Goal: Transaction & Acquisition: Book appointment/travel/reservation

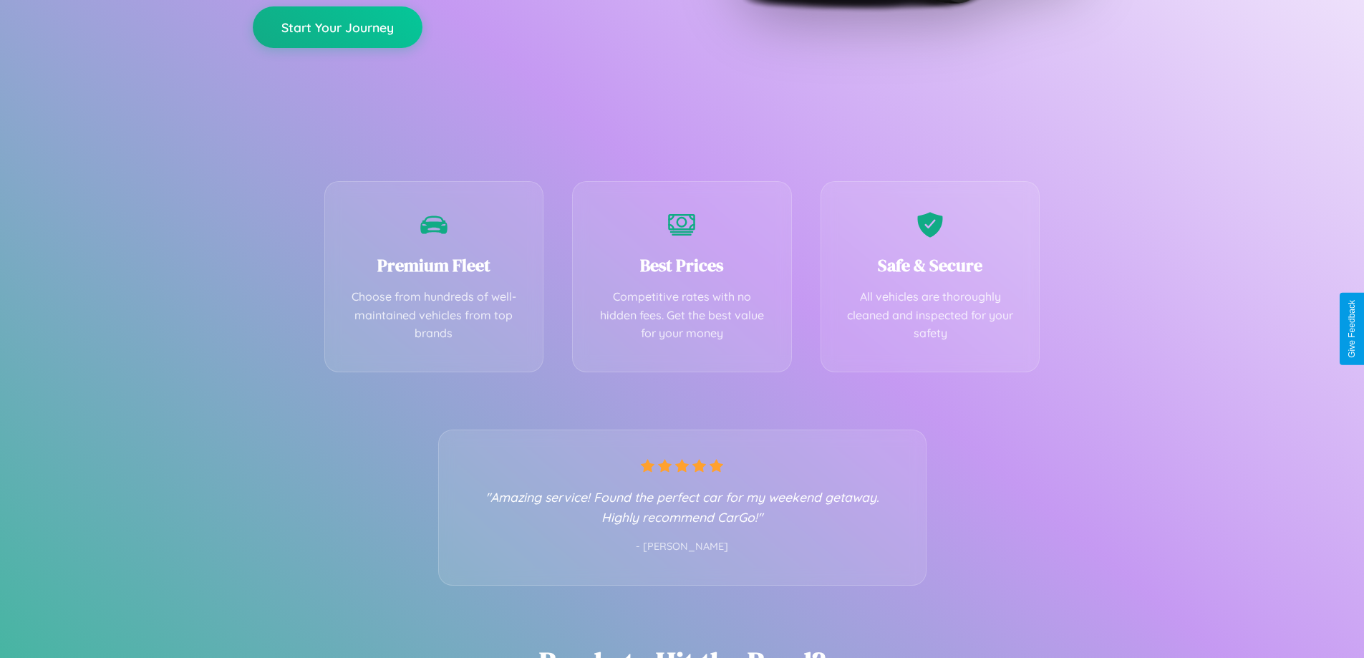
scroll to position [282, 0]
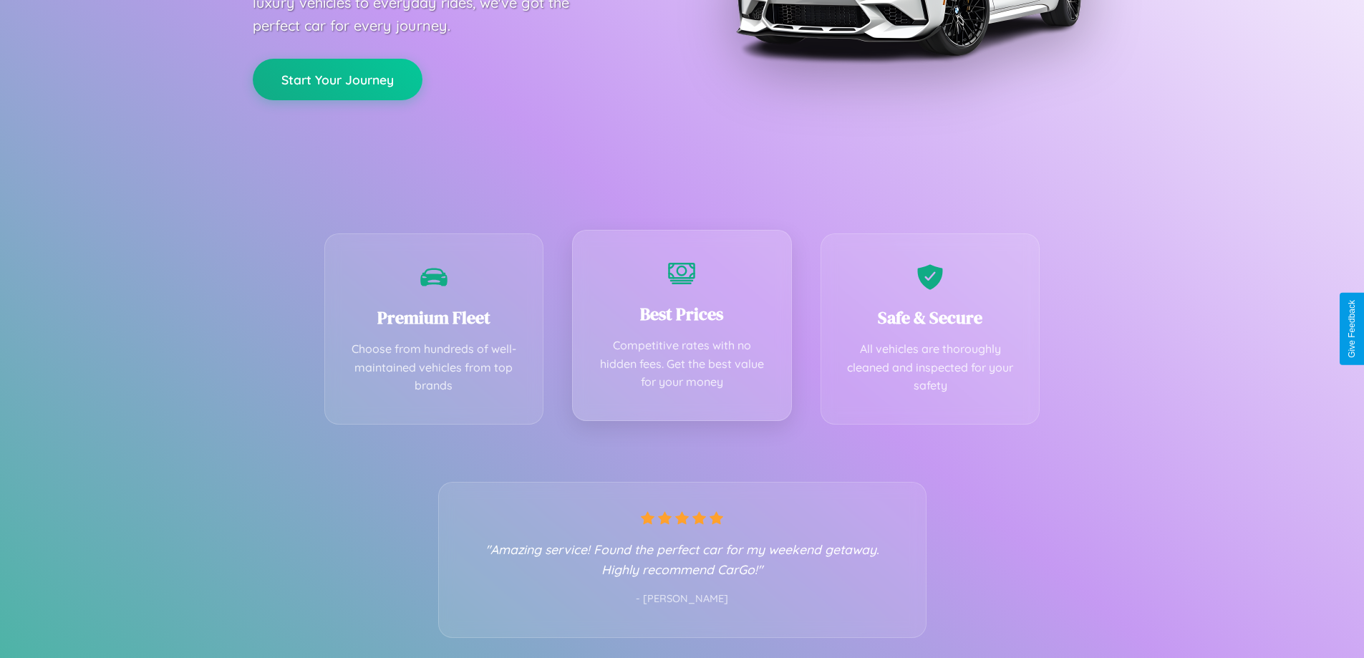
click at [682, 329] on div "Best Prices Competitive rates with no hidden fees. Get the best value for your …" at bounding box center [682, 325] width 220 height 191
click at [337, 77] on button "Start Your Journey" at bounding box center [338, 78] width 170 height 42
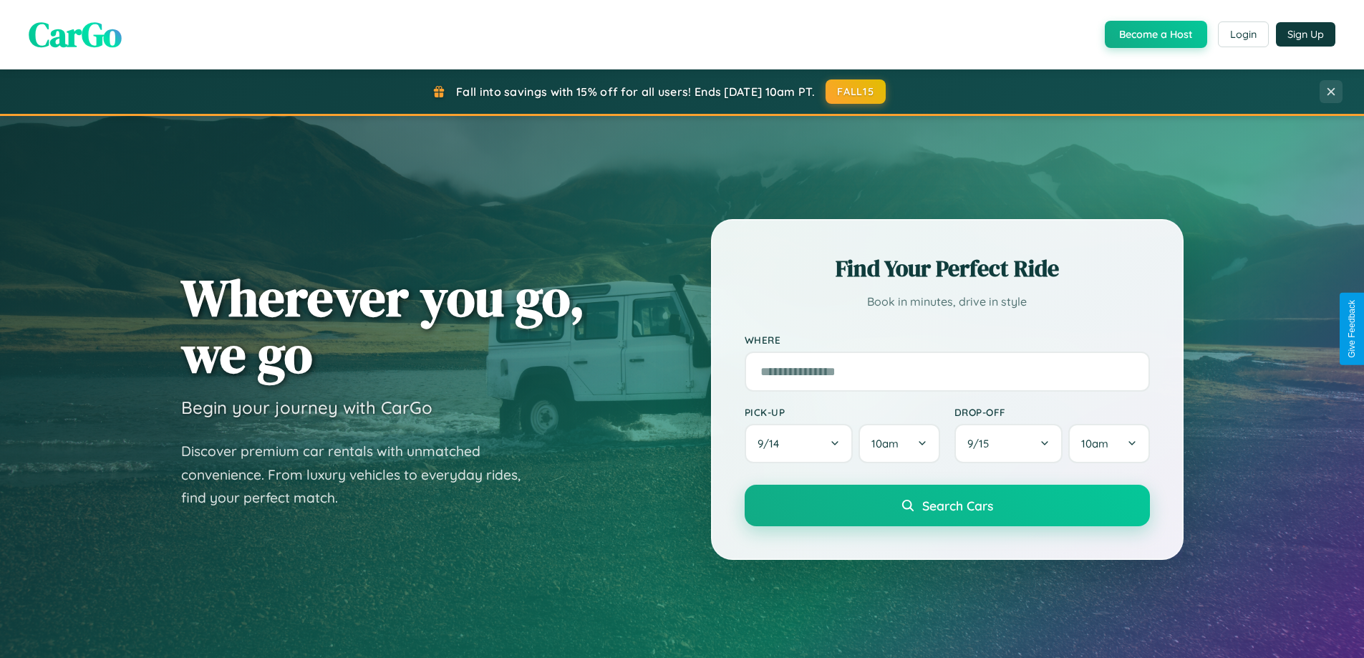
scroll to position [985, 0]
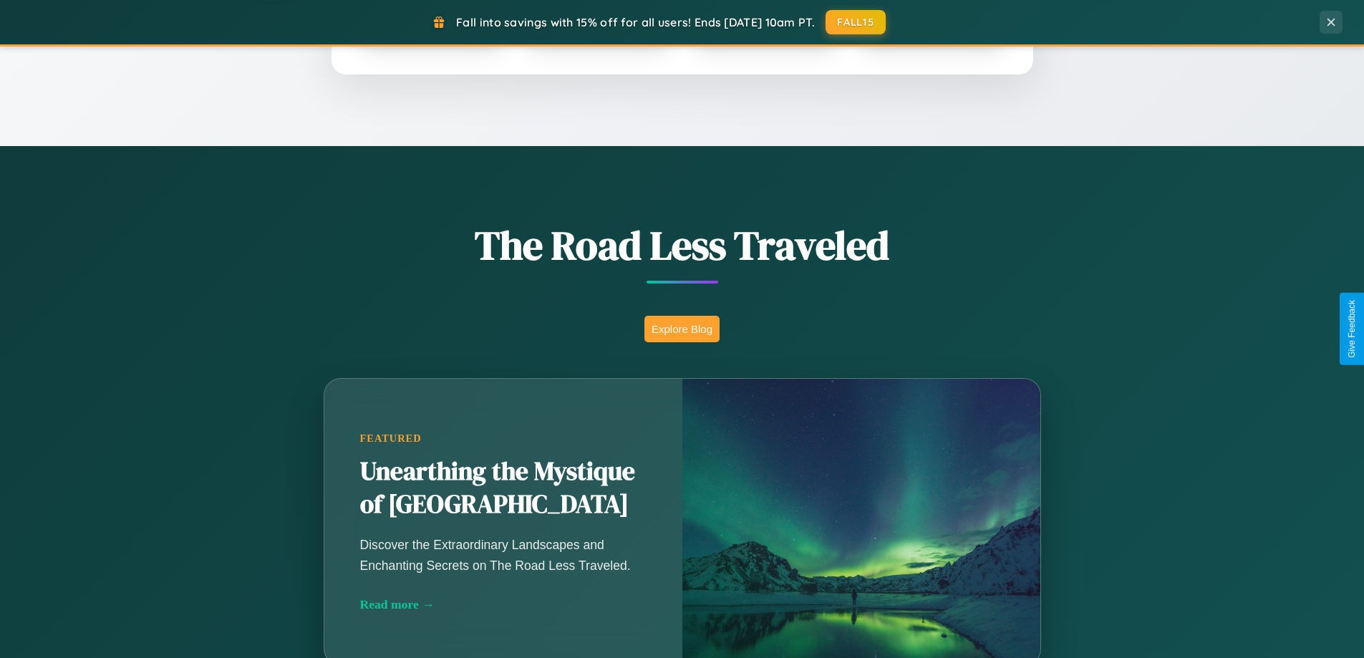
click at [682, 329] on button "Explore Blog" at bounding box center [681, 329] width 75 height 26
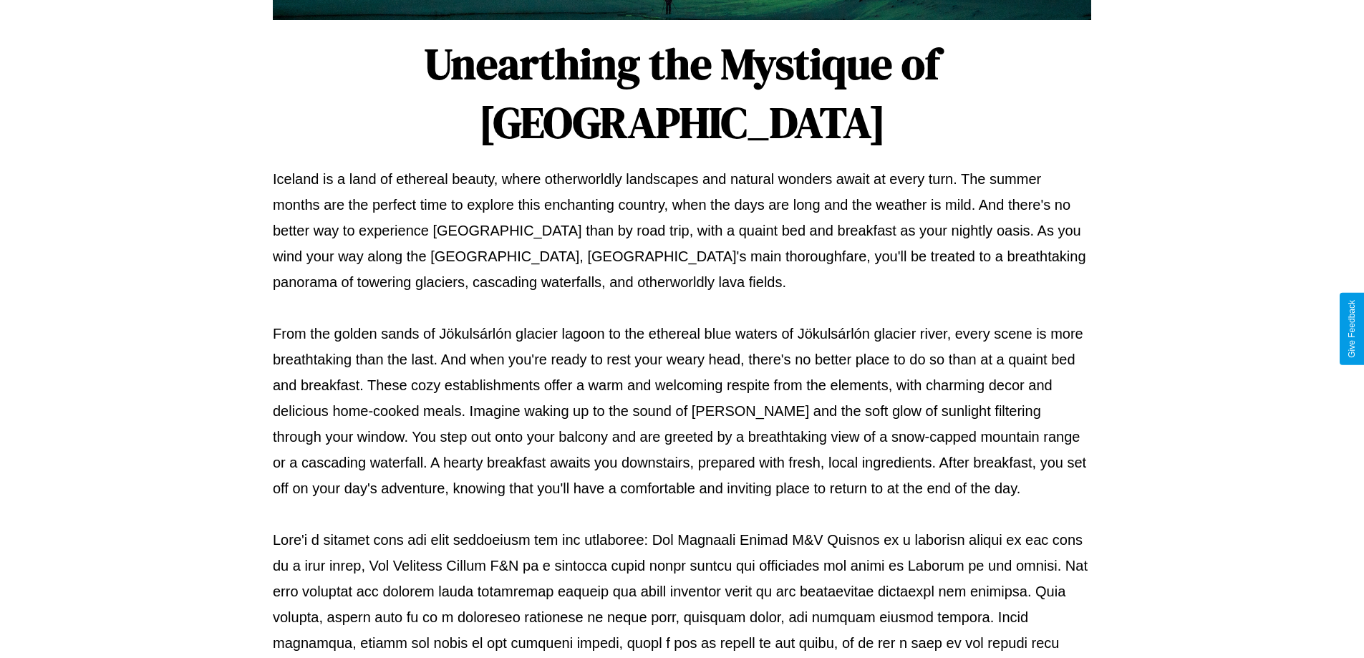
scroll to position [463, 0]
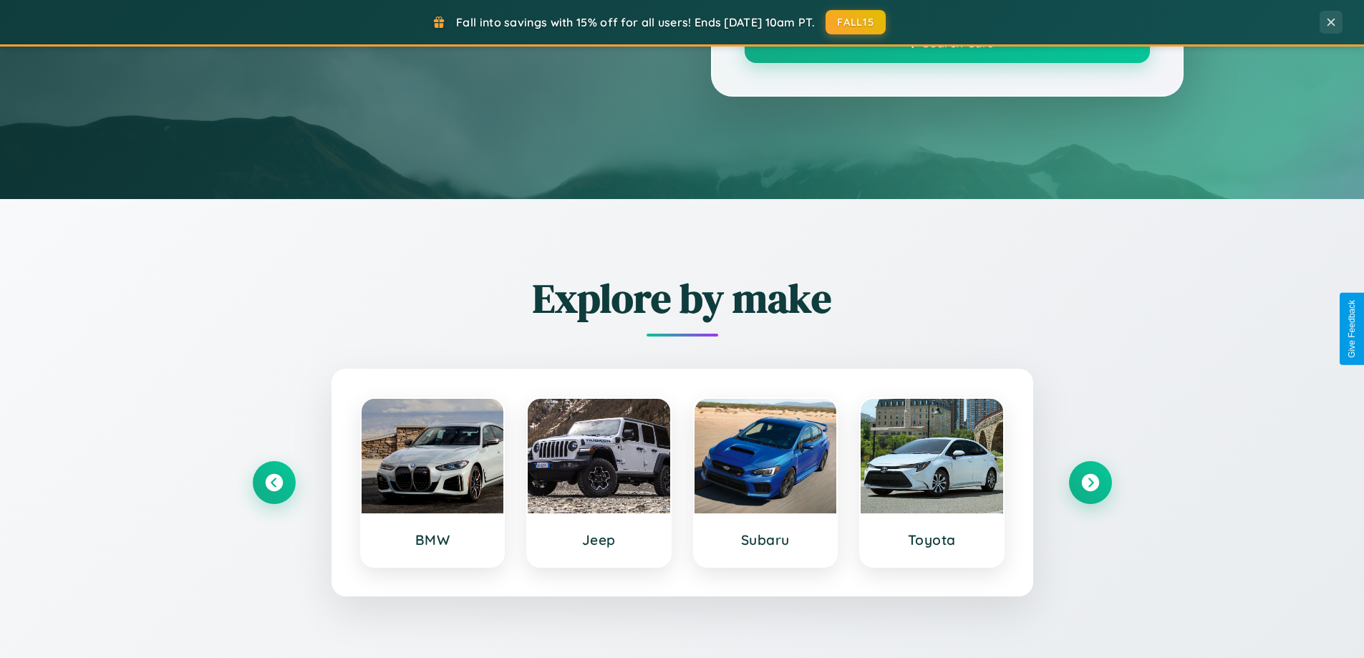
scroll to position [985, 0]
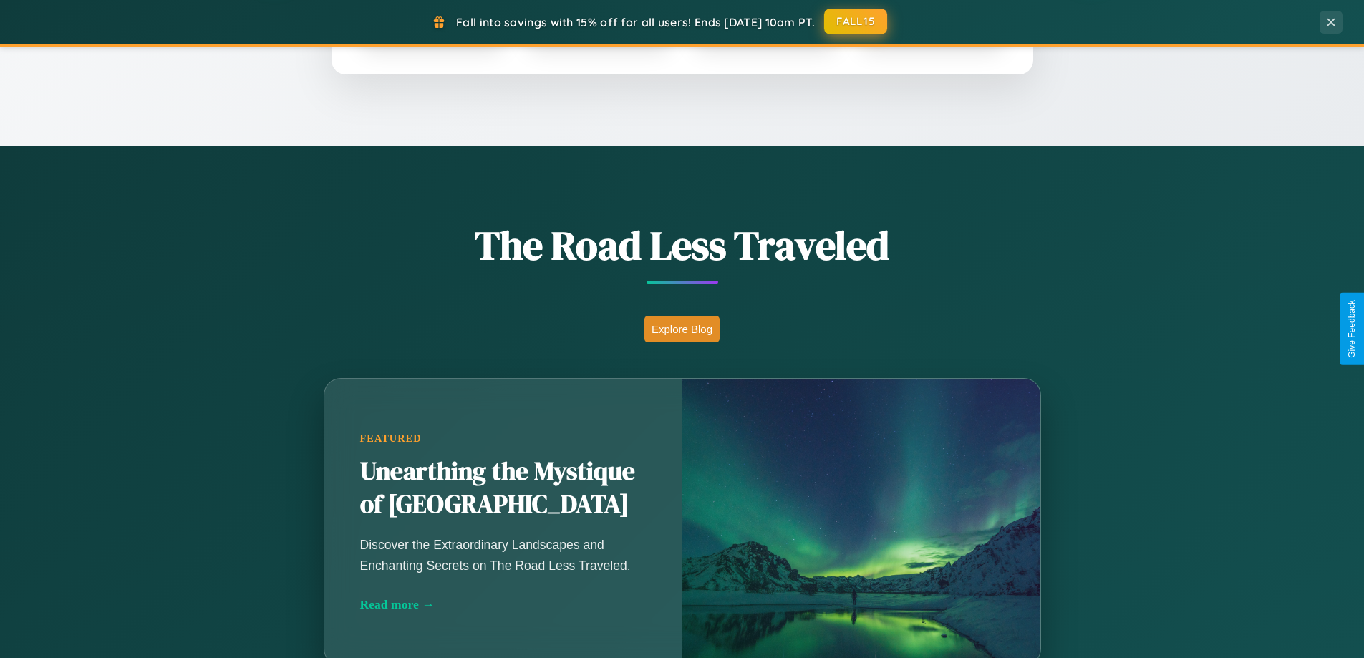
click at [856, 22] on button "FALL15" at bounding box center [855, 22] width 63 height 26
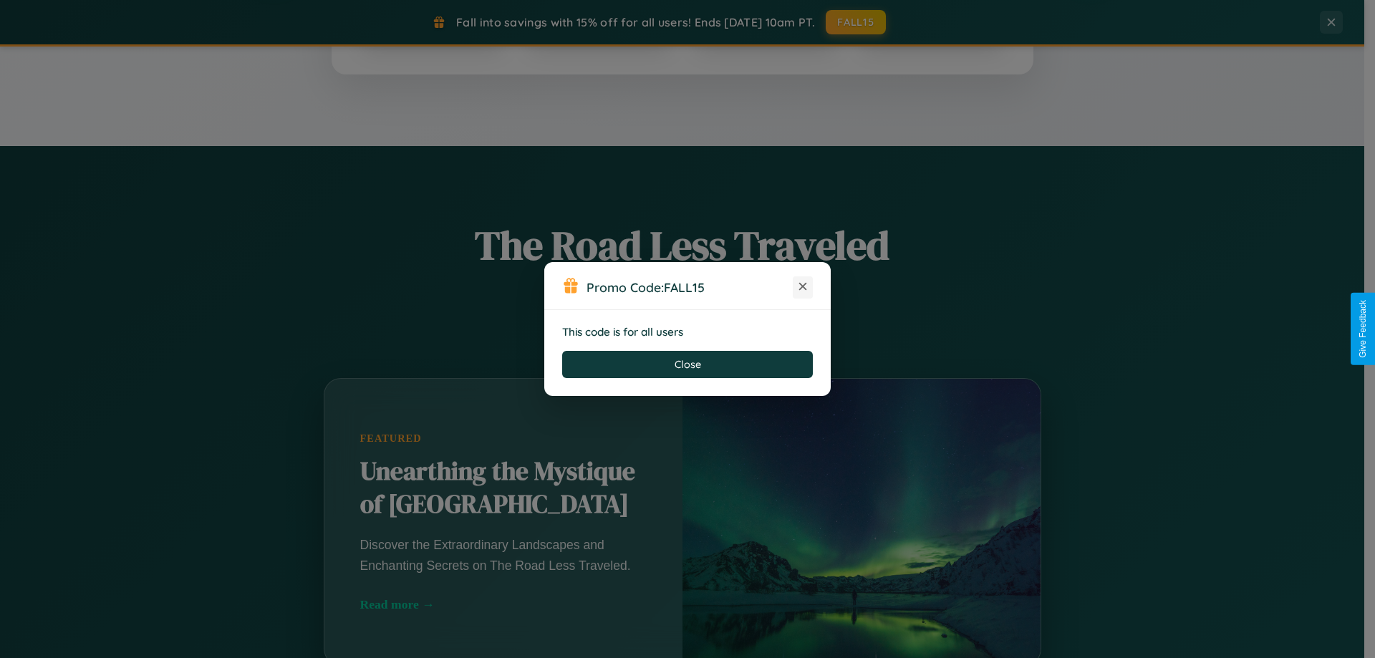
click at [803, 287] on icon at bounding box center [802, 286] width 14 height 14
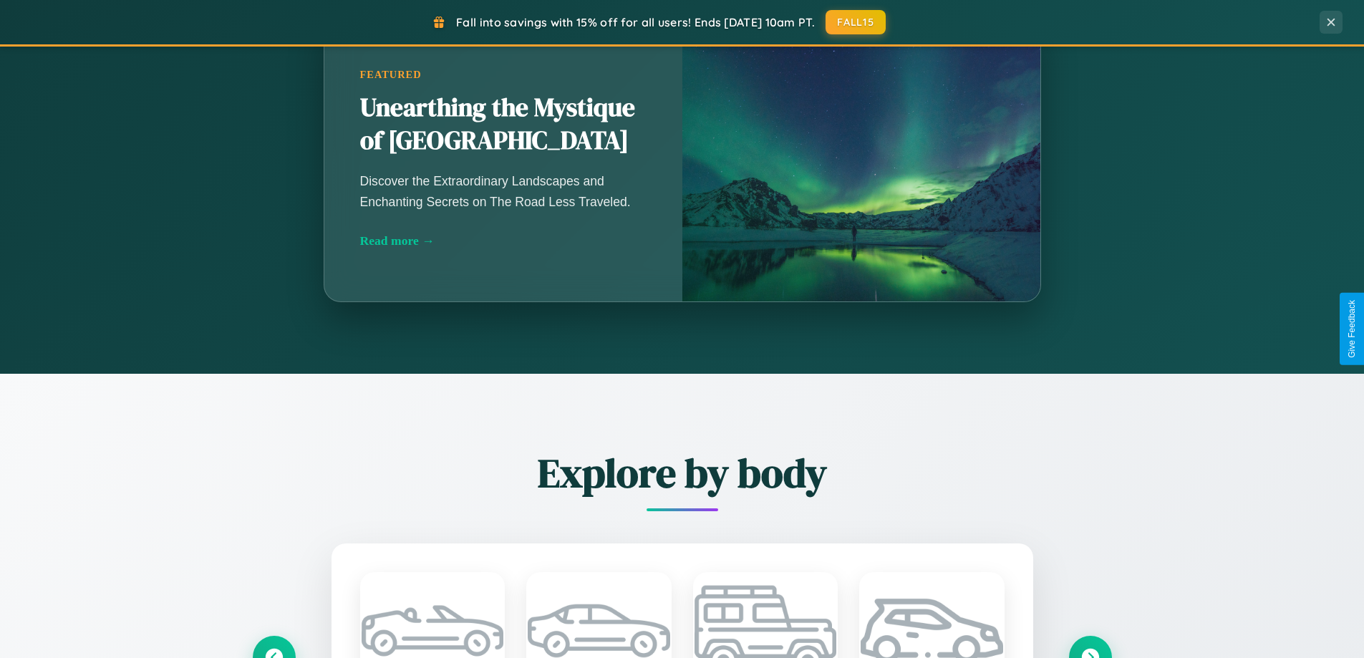
scroll to position [1677, 0]
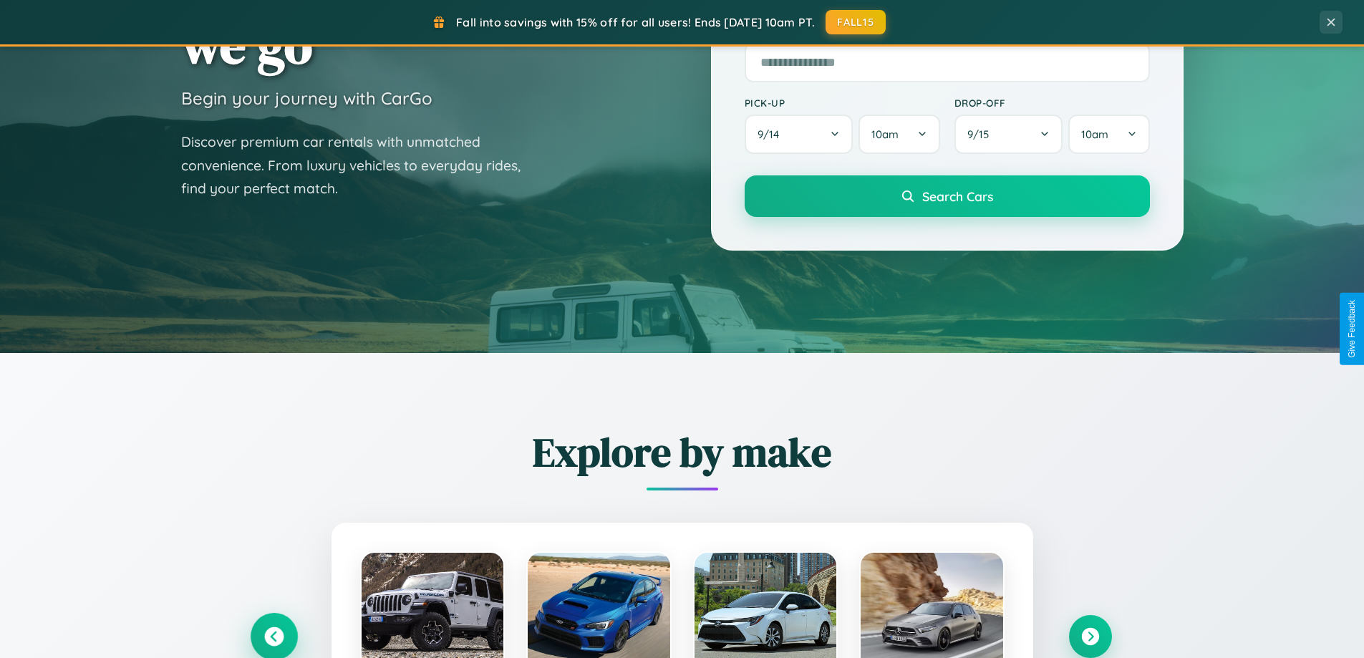
click at [273, 636] on icon at bounding box center [273, 636] width 19 height 19
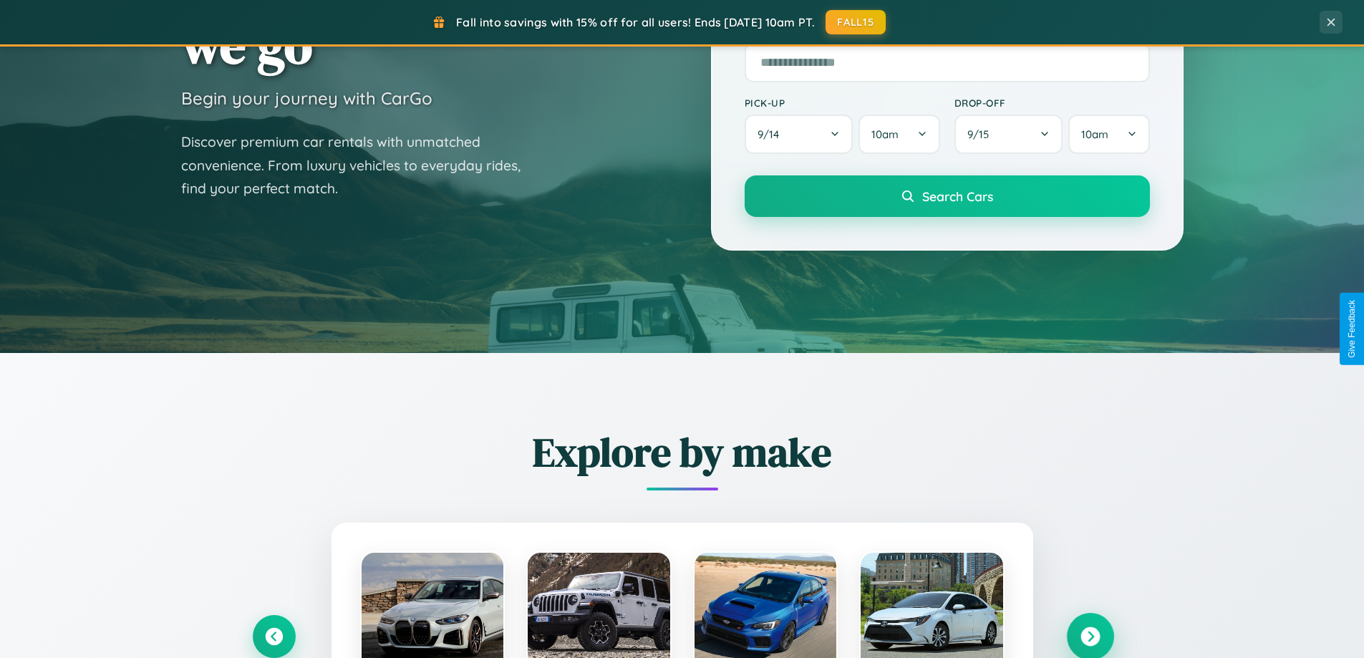
click at [1090, 636] on icon at bounding box center [1089, 636] width 19 height 19
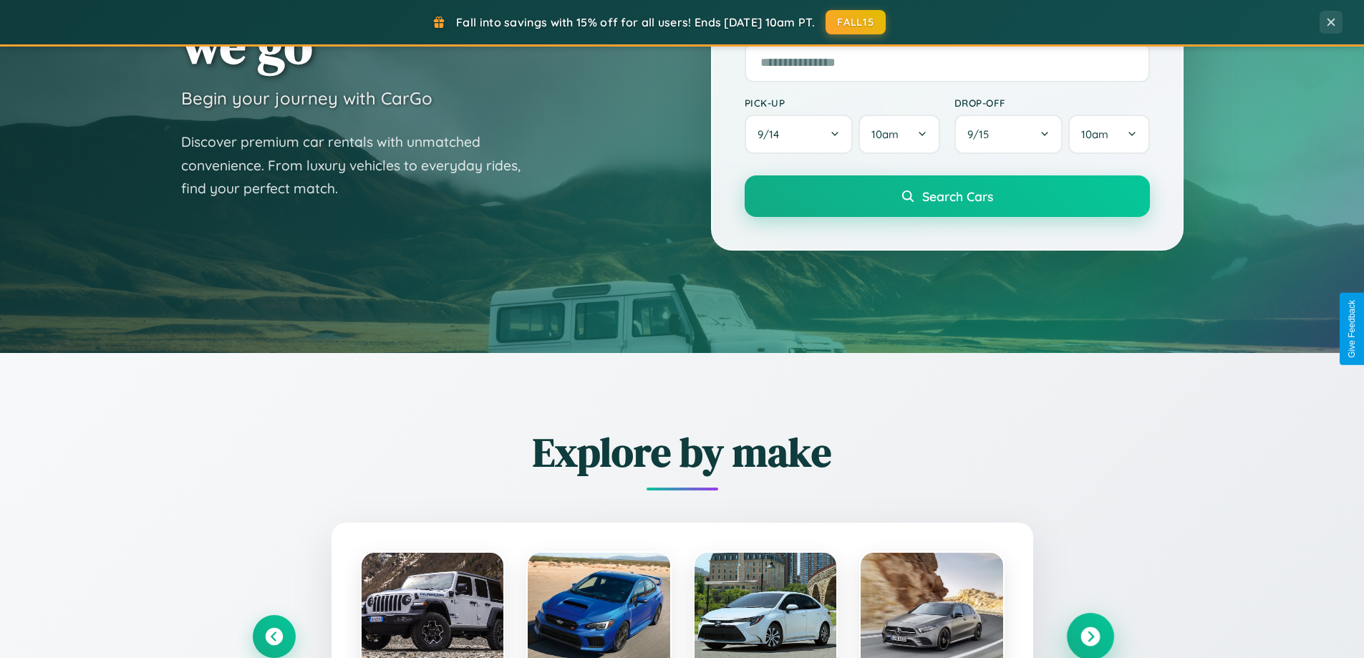
click at [1090, 635] on icon at bounding box center [1089, 636] width 19 height 19
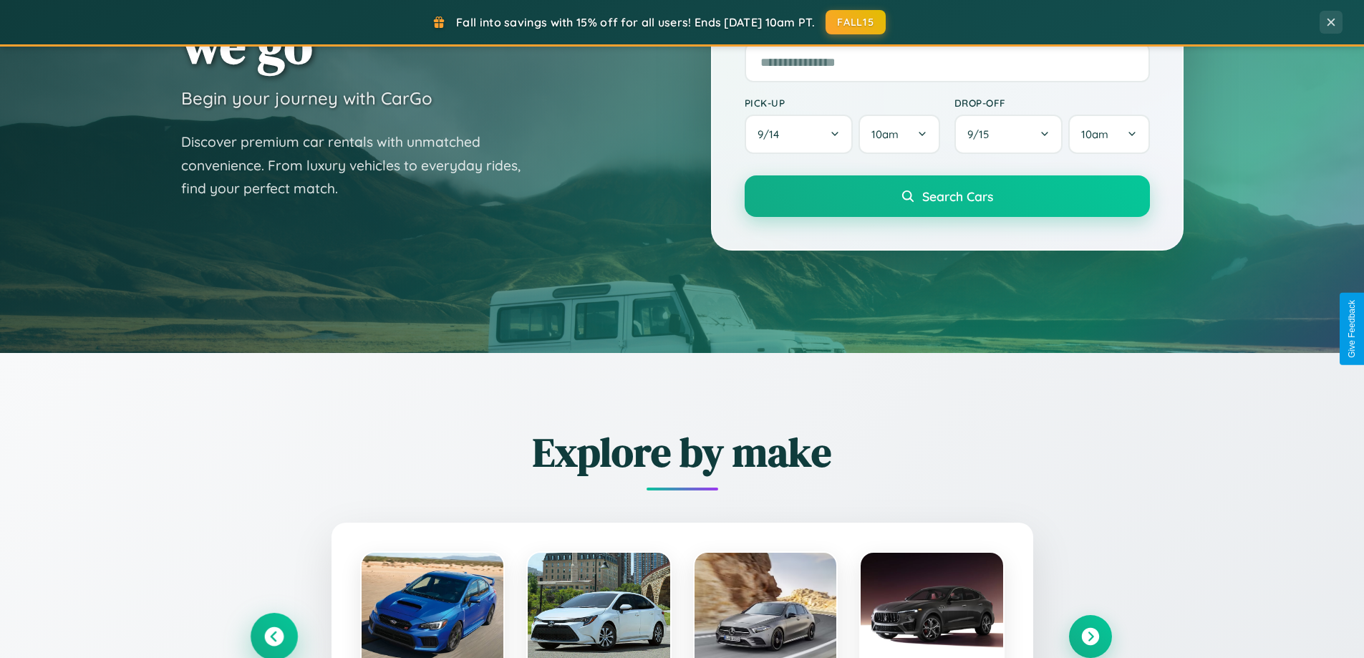
click at [273, 636] on icon at bounding box center [273, 636] width 19 height 19
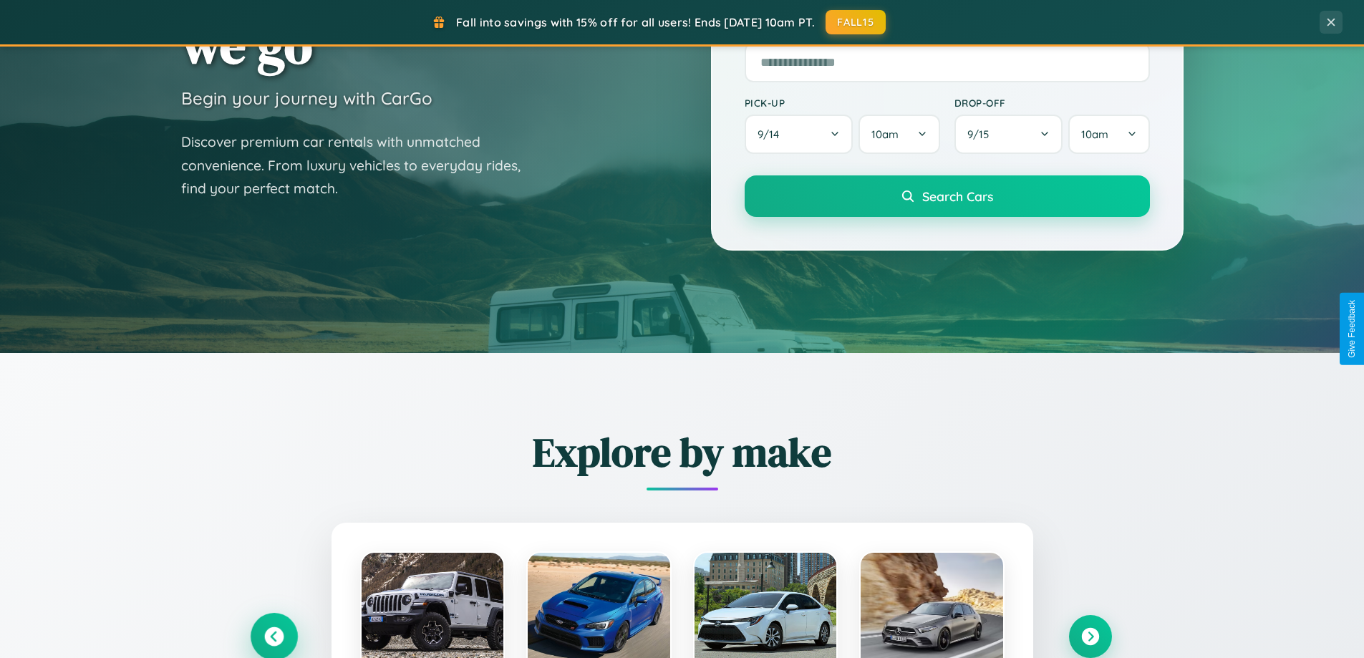
scroll to position [617, 0]
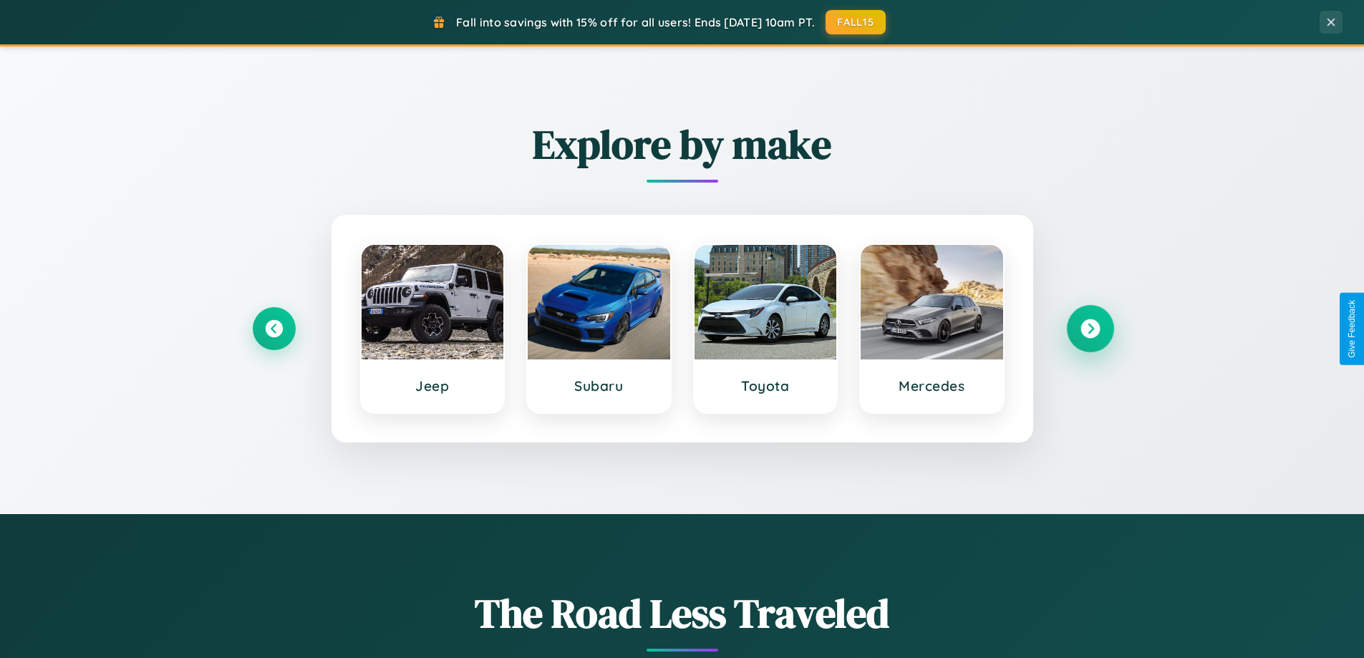
click at [1090, 329] on icon at bounding box center [1089, 328] width 19 height 19
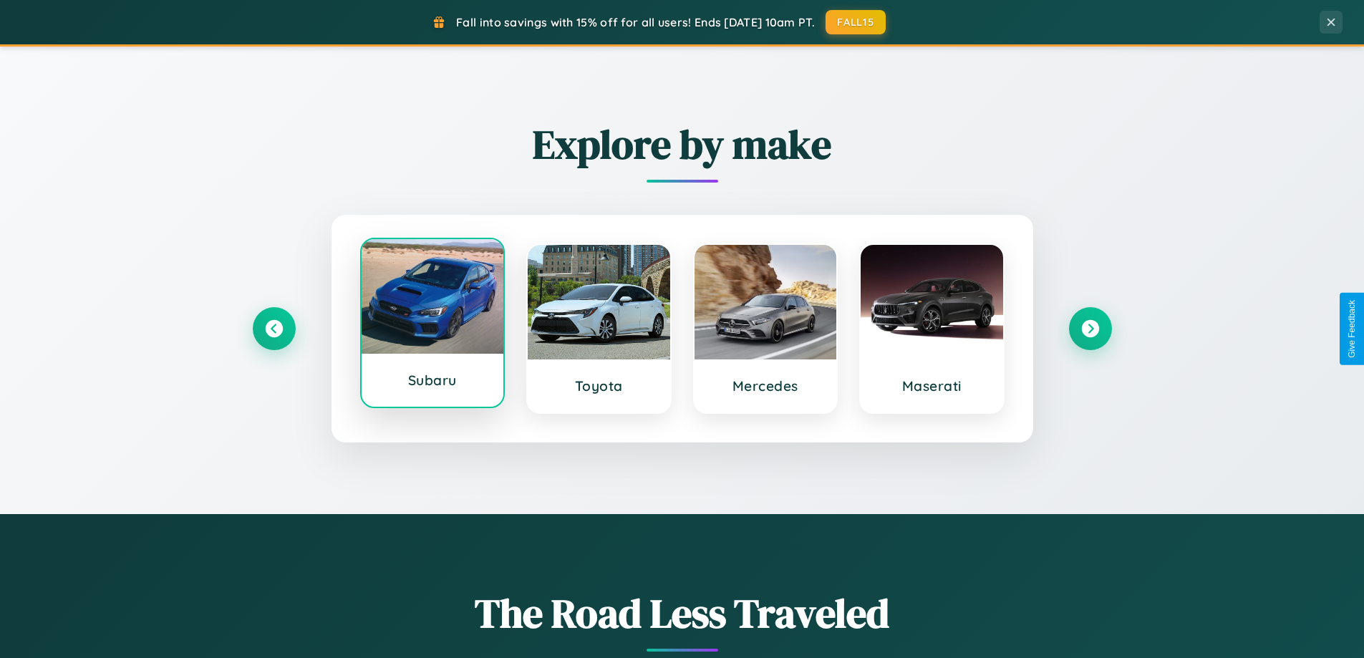
click at [432, 323] on div at bounding box center [433, 296] width 142 height 115
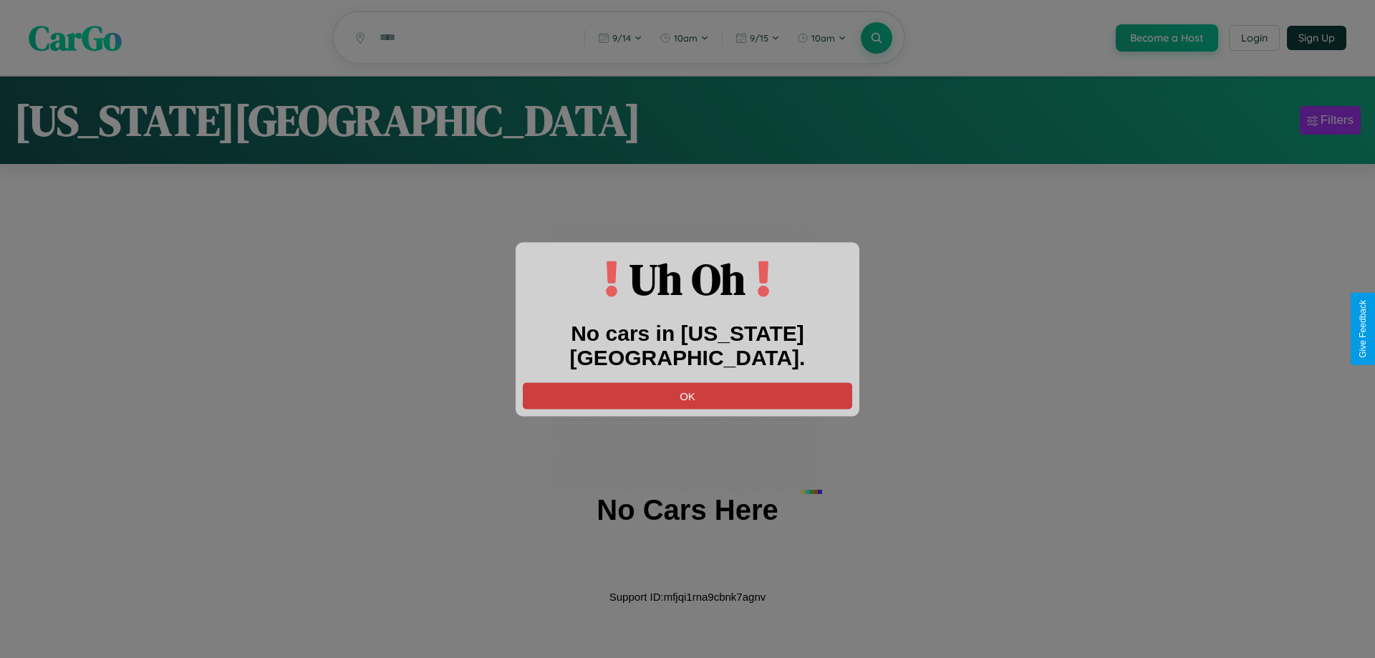
click at [687, 382] on button "OK" at bounding box center [687, 395] width 329 height 26
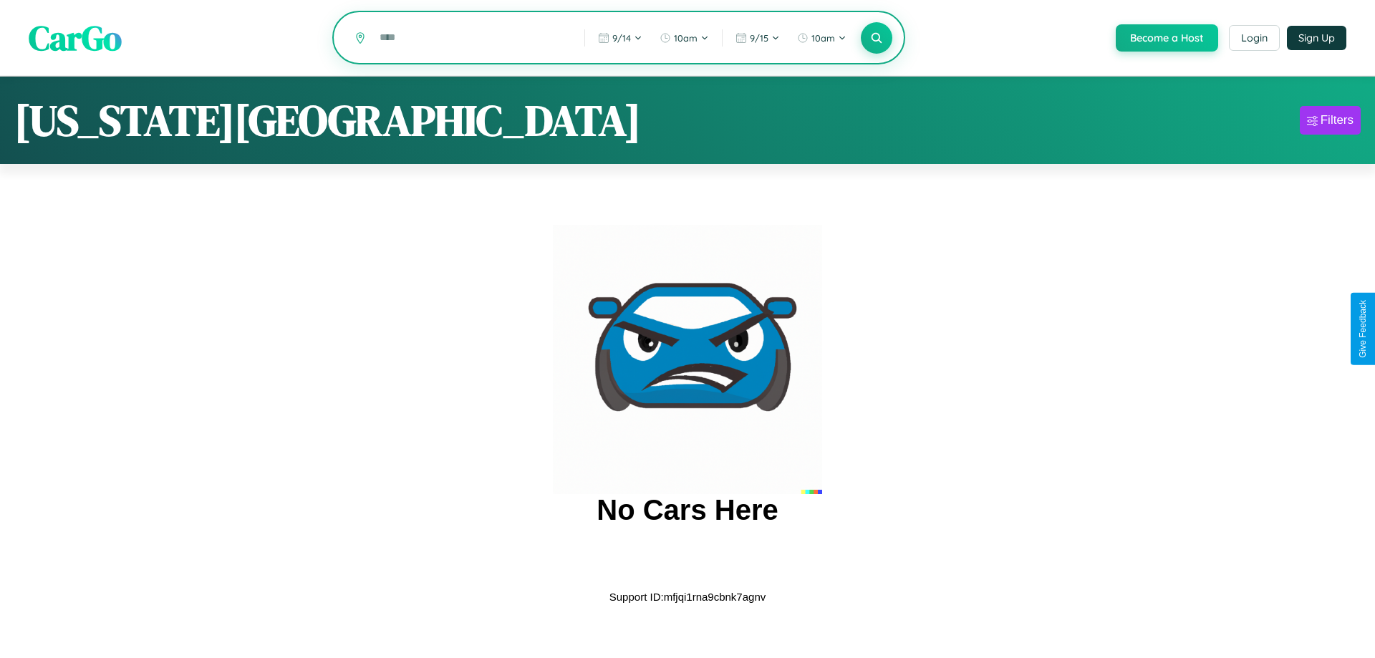
click at [470, 39] on input "text" at bounding box center [471, 37] width 198 height 25
click at [875, 39] on icon at bounding box center [876, 38] width 14 height 14
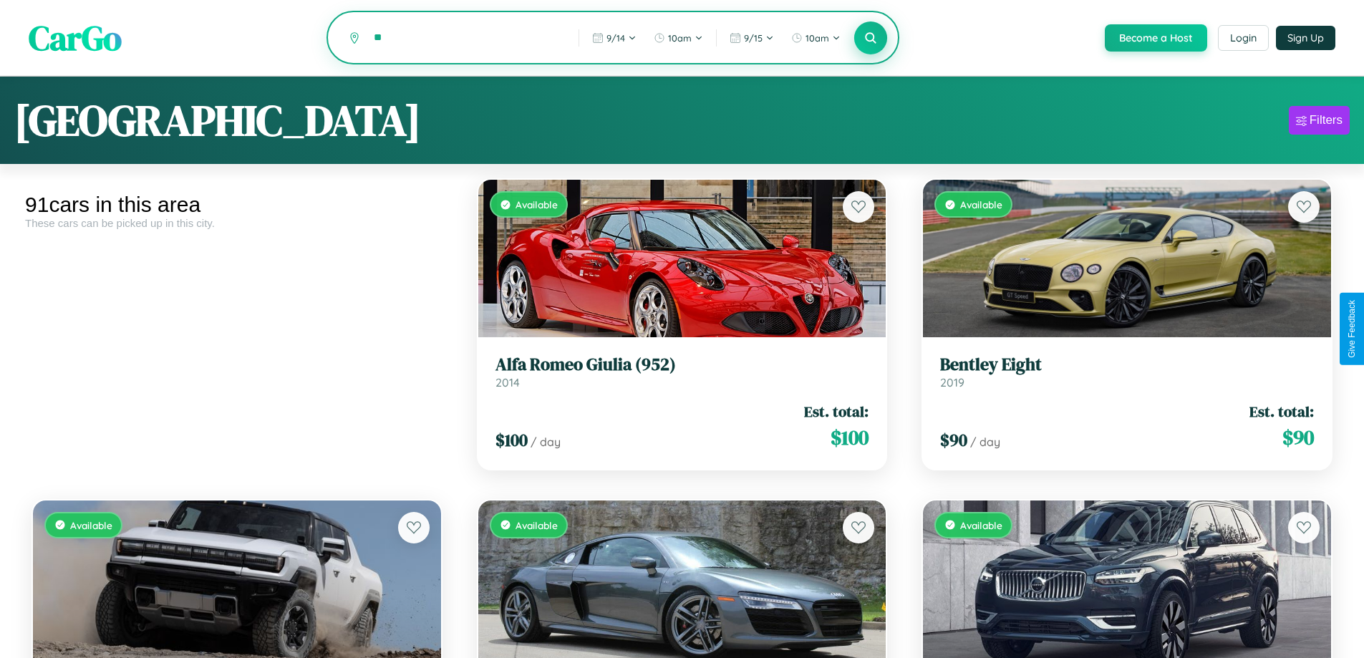
type input "*"
click at [870, 39] on icon at bounding box center [871, 38] width 14 height 14
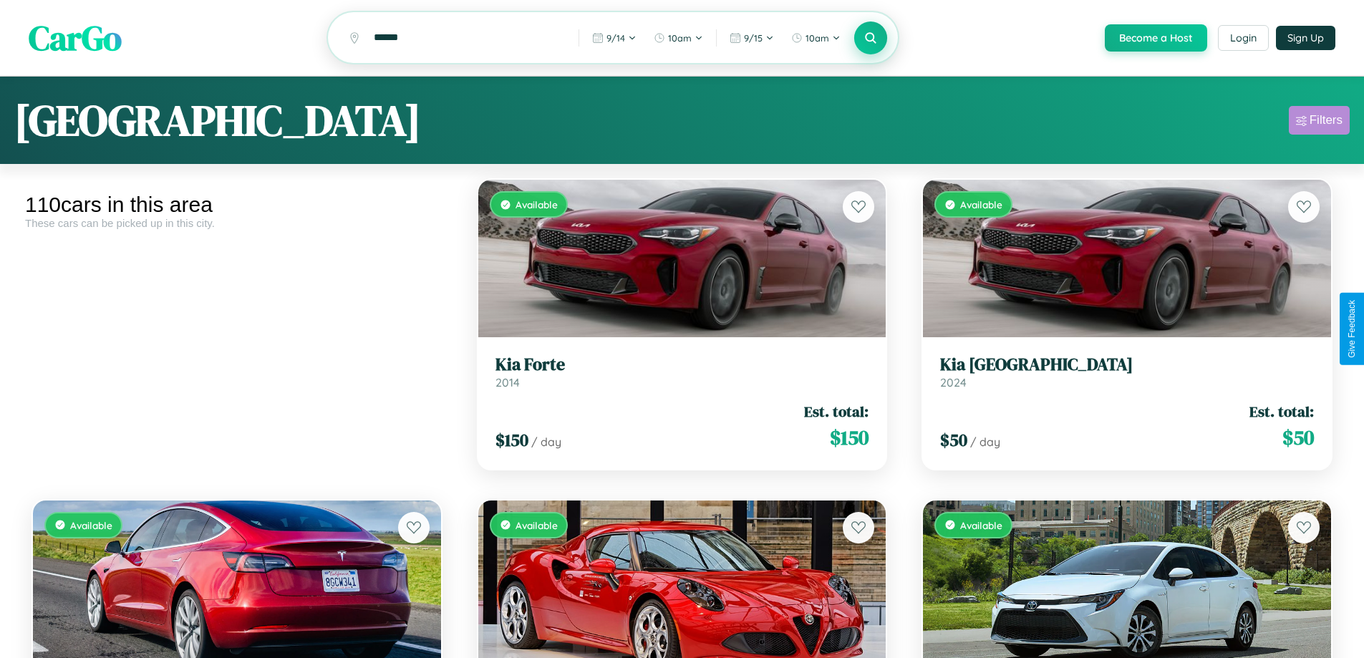
click at [1319, 122] on div "Filters" at bounding box center [1325, 120] width 33 height 14
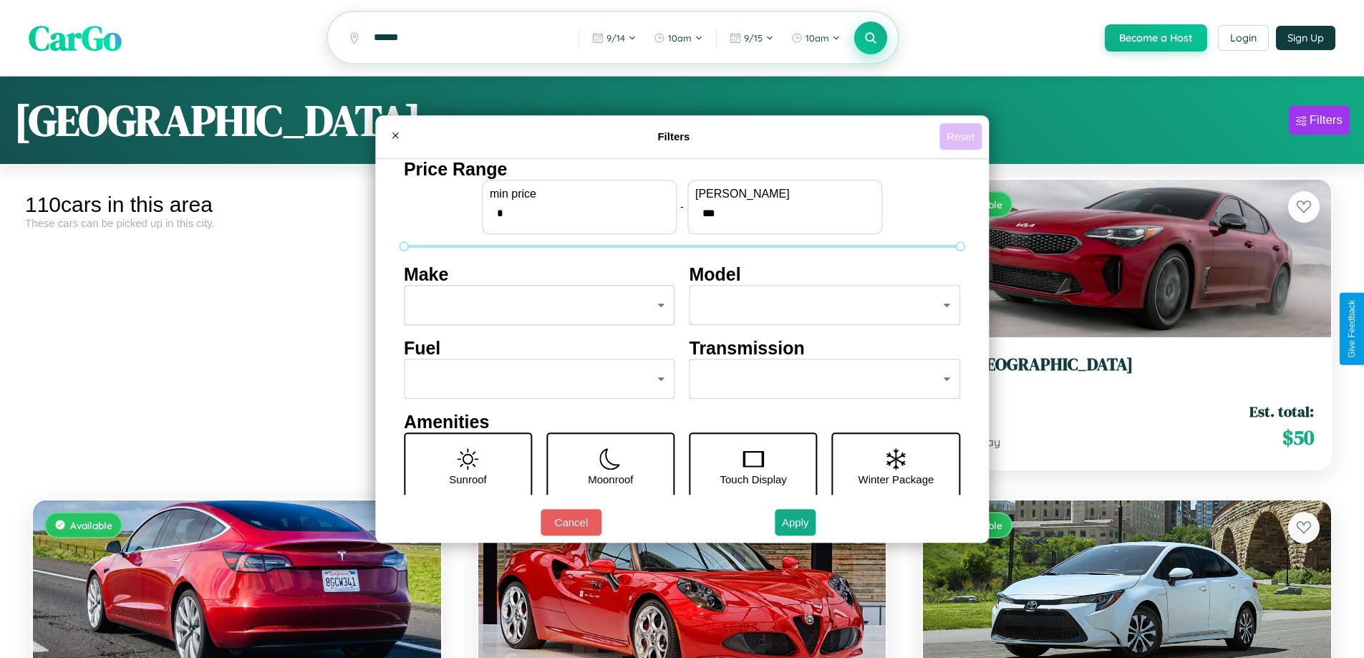
click at [962, 136] on button "Reset" at bounding box center [960, 136] width 42 height 26
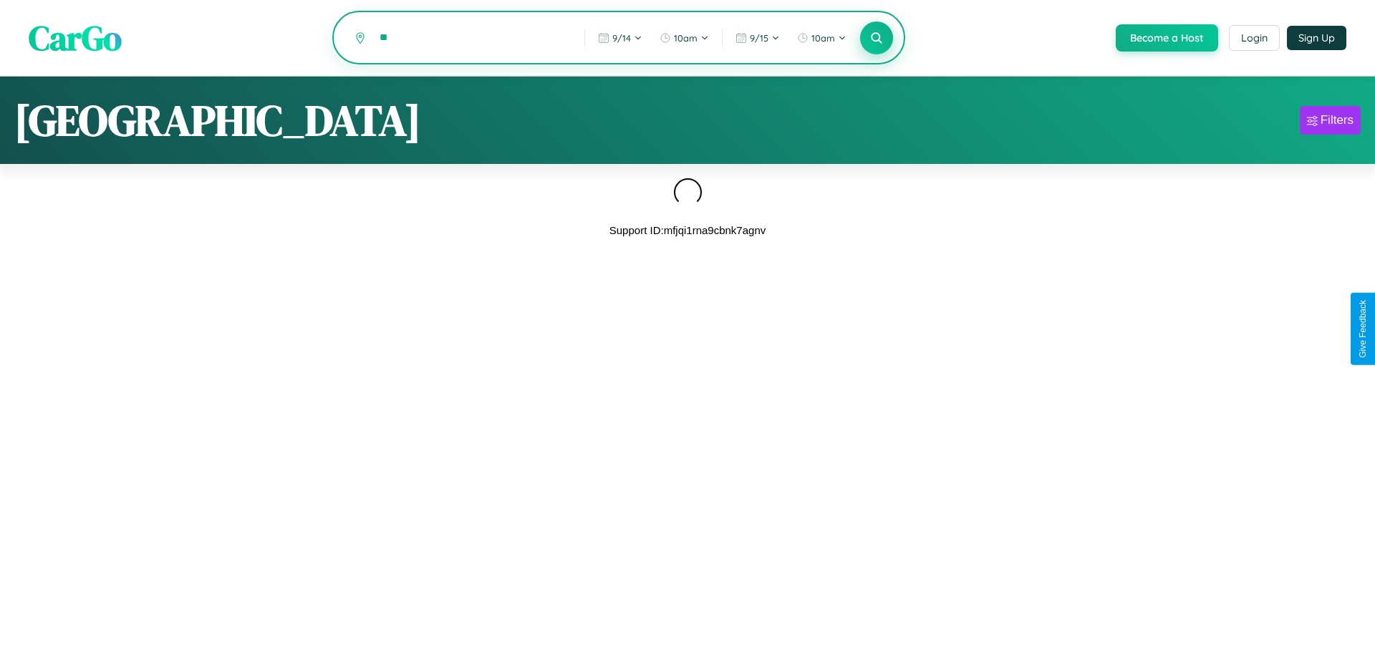
type input "*"
type input "*****"
click at [875, 39] on icon at bounding box center [876, 38] width 14 height 14
